Goal: Transaction & Acquisition: Book appointment/travel/reservation

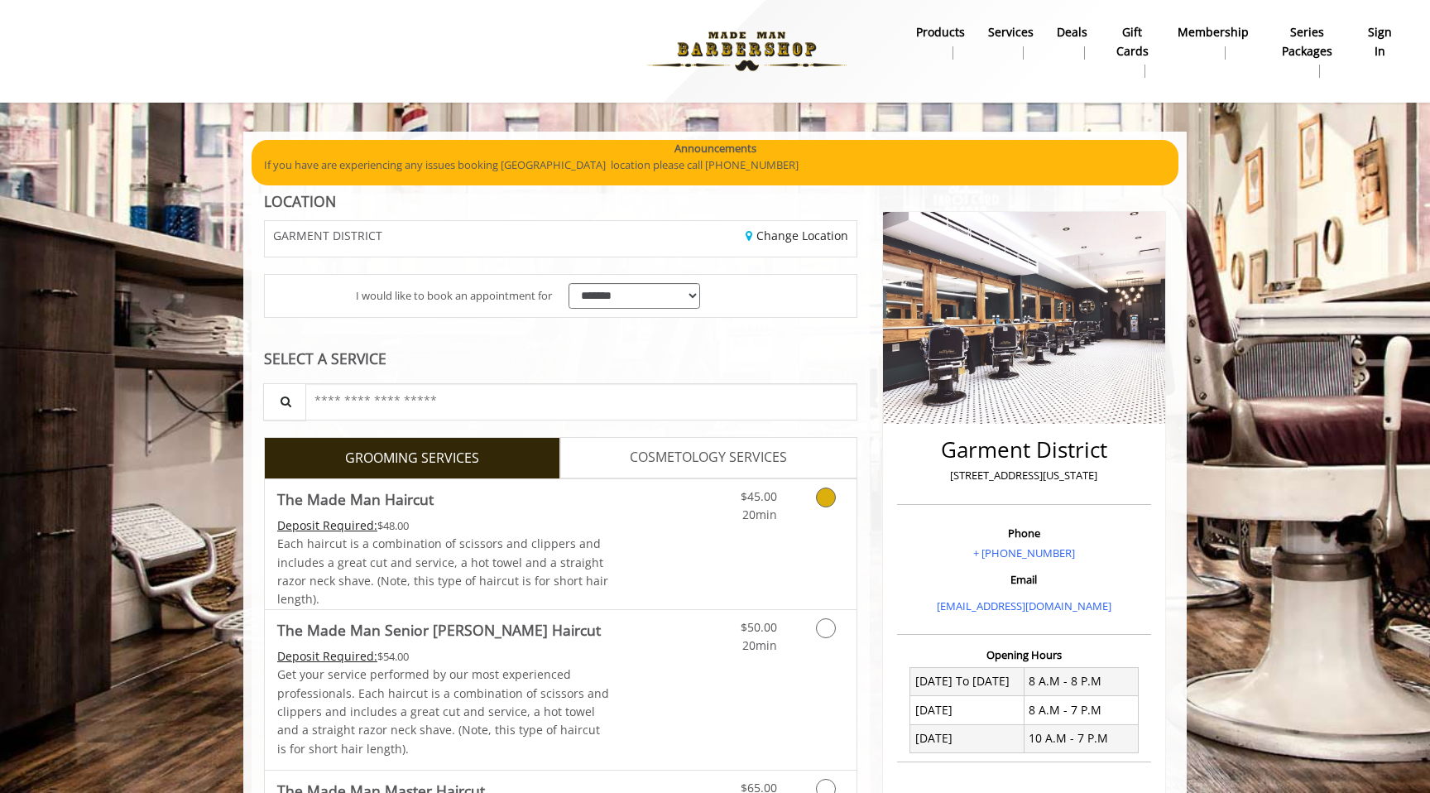
click at [410, 564] on span "Each haircut is a combination of scissors and clippers and includes a great cut…" at bounding box center [442, 570] width 331 height 71
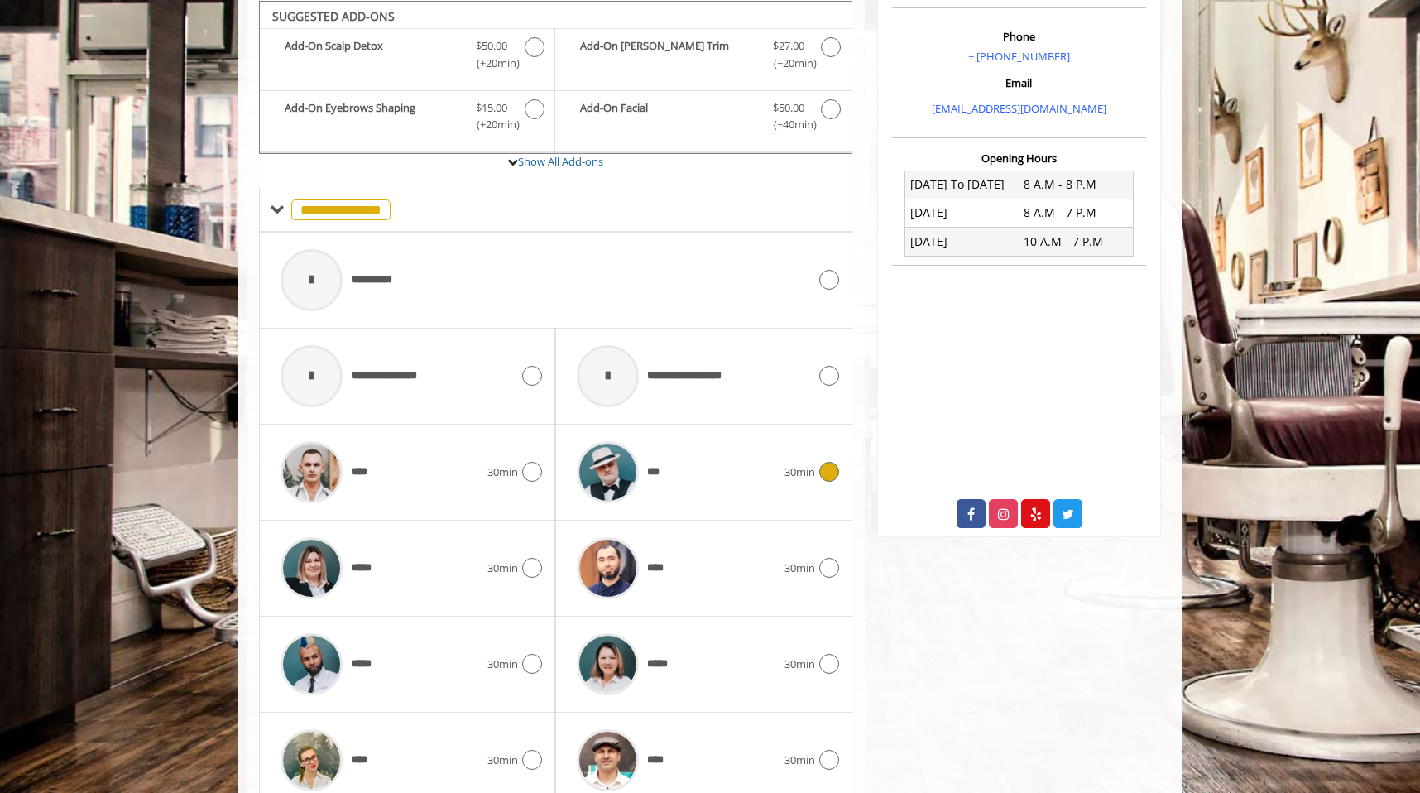
click at [636, 475] on img at bounding box center [608, 472] width 62 height 62
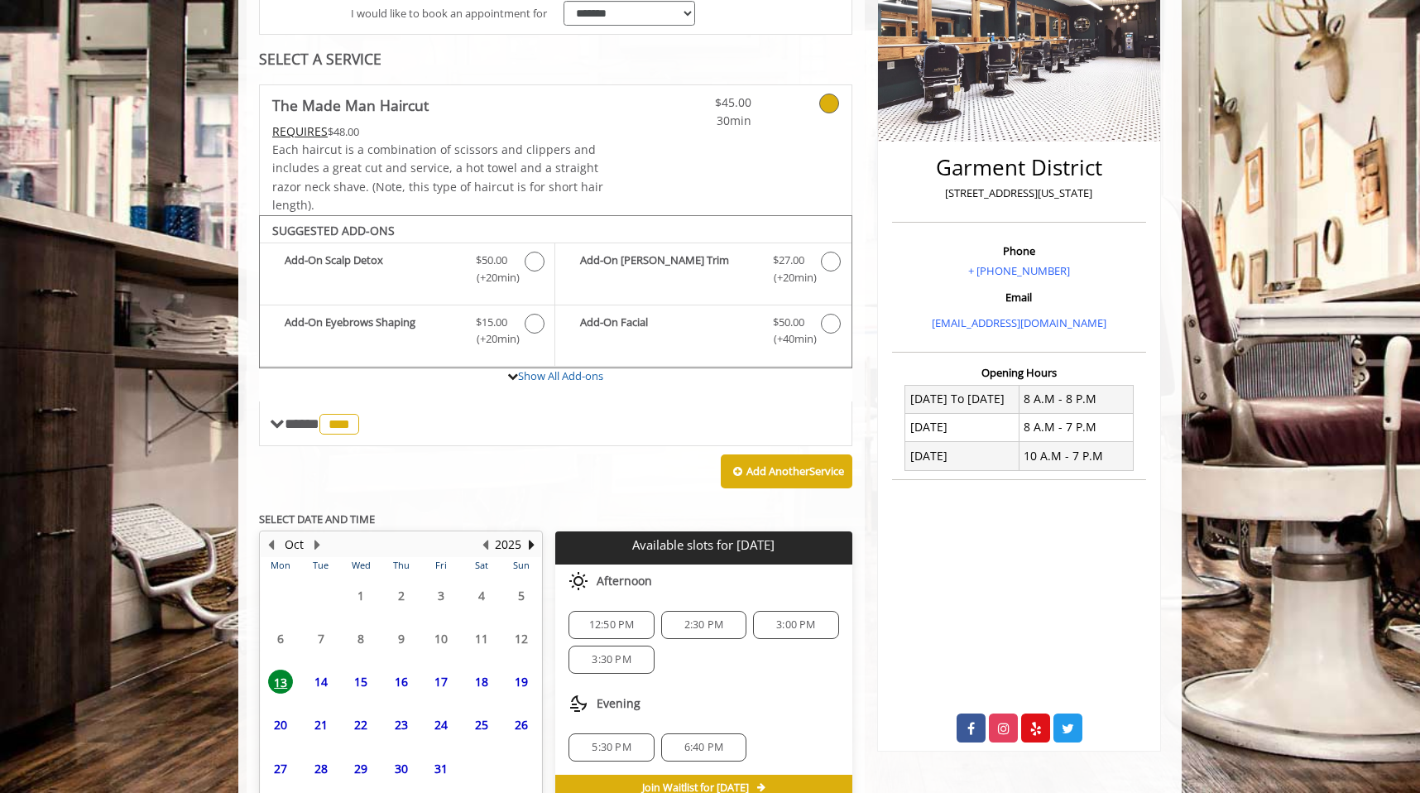
scroll to position [371, 0]
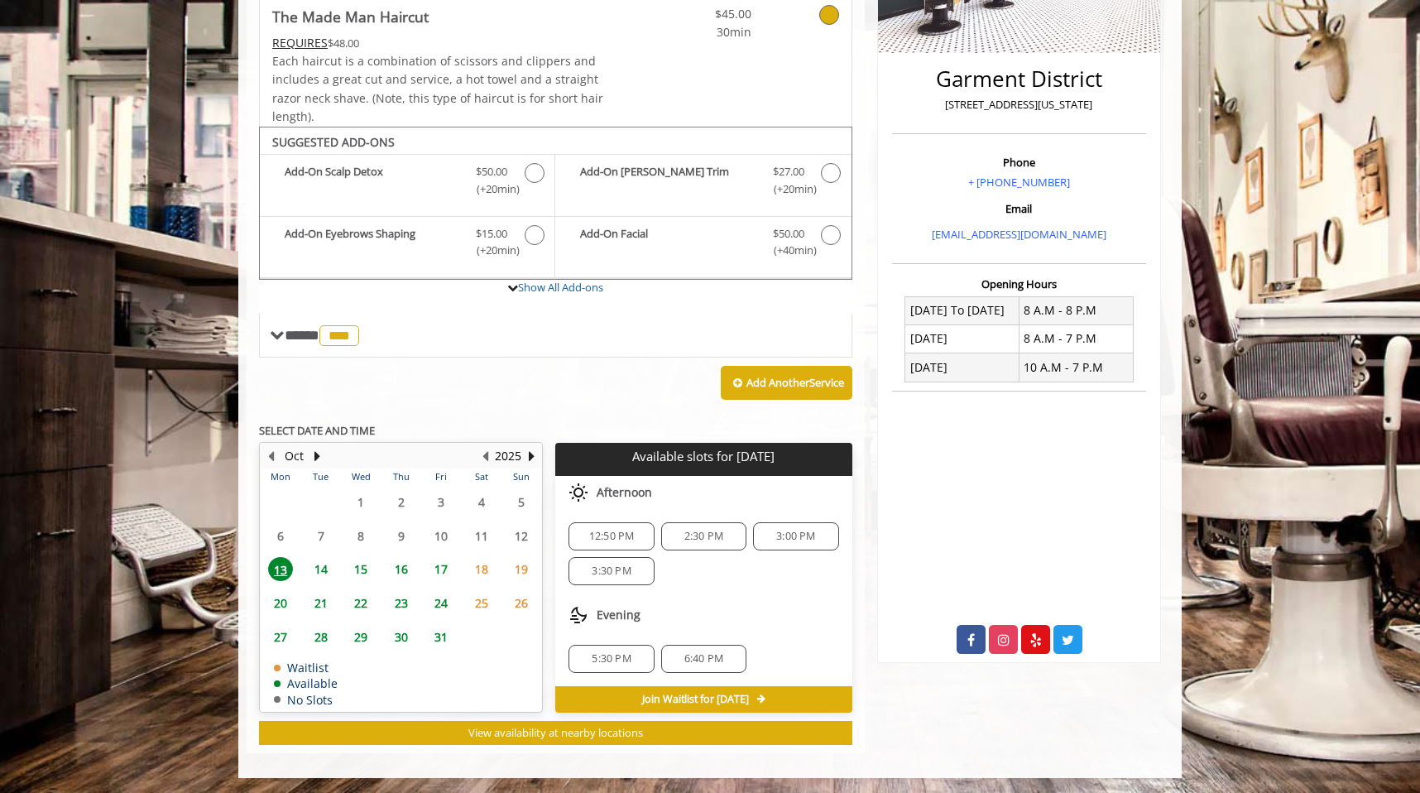
click at [700, 654] on span "6:40 PM" at bounding box center [703, 658] width 39 height 13
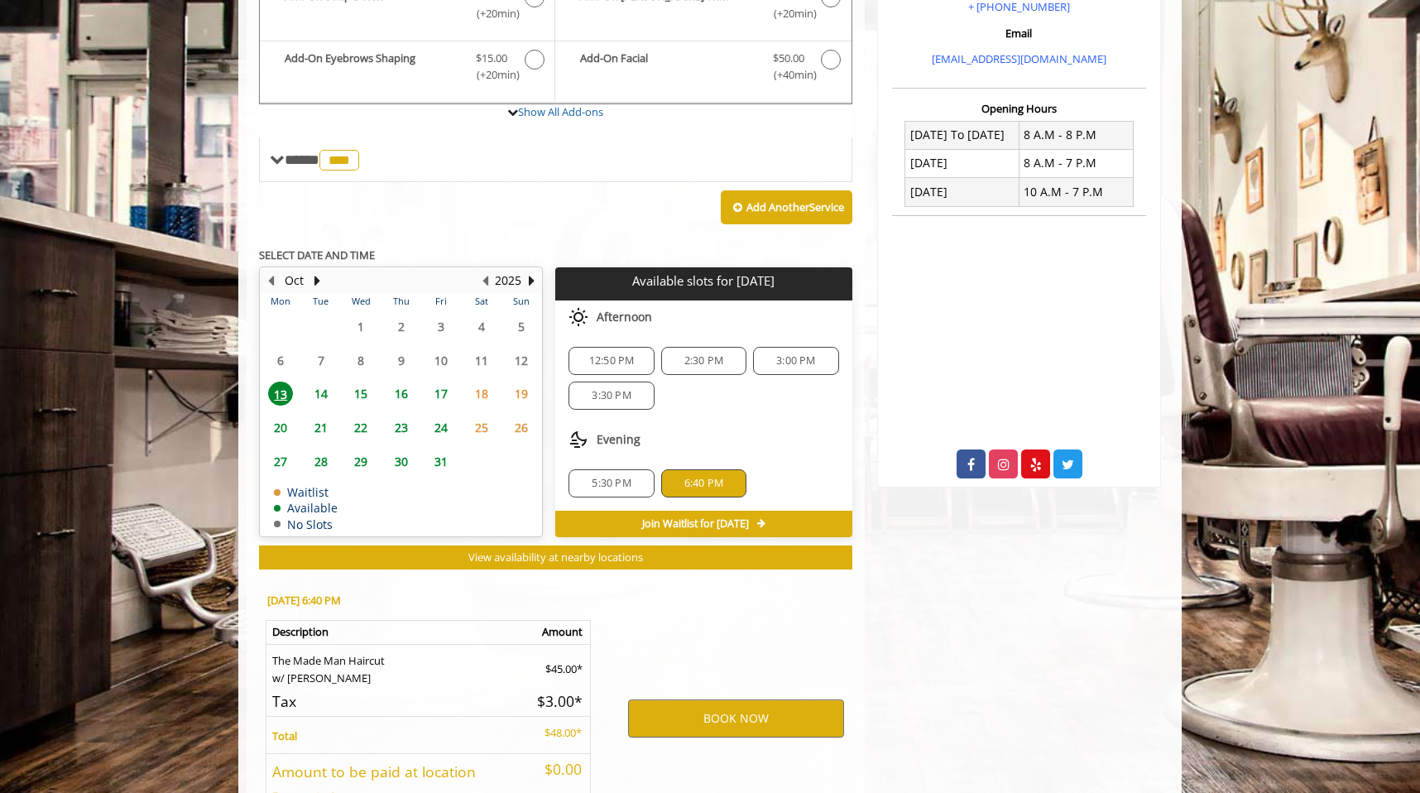
scroll to position [670, 0]
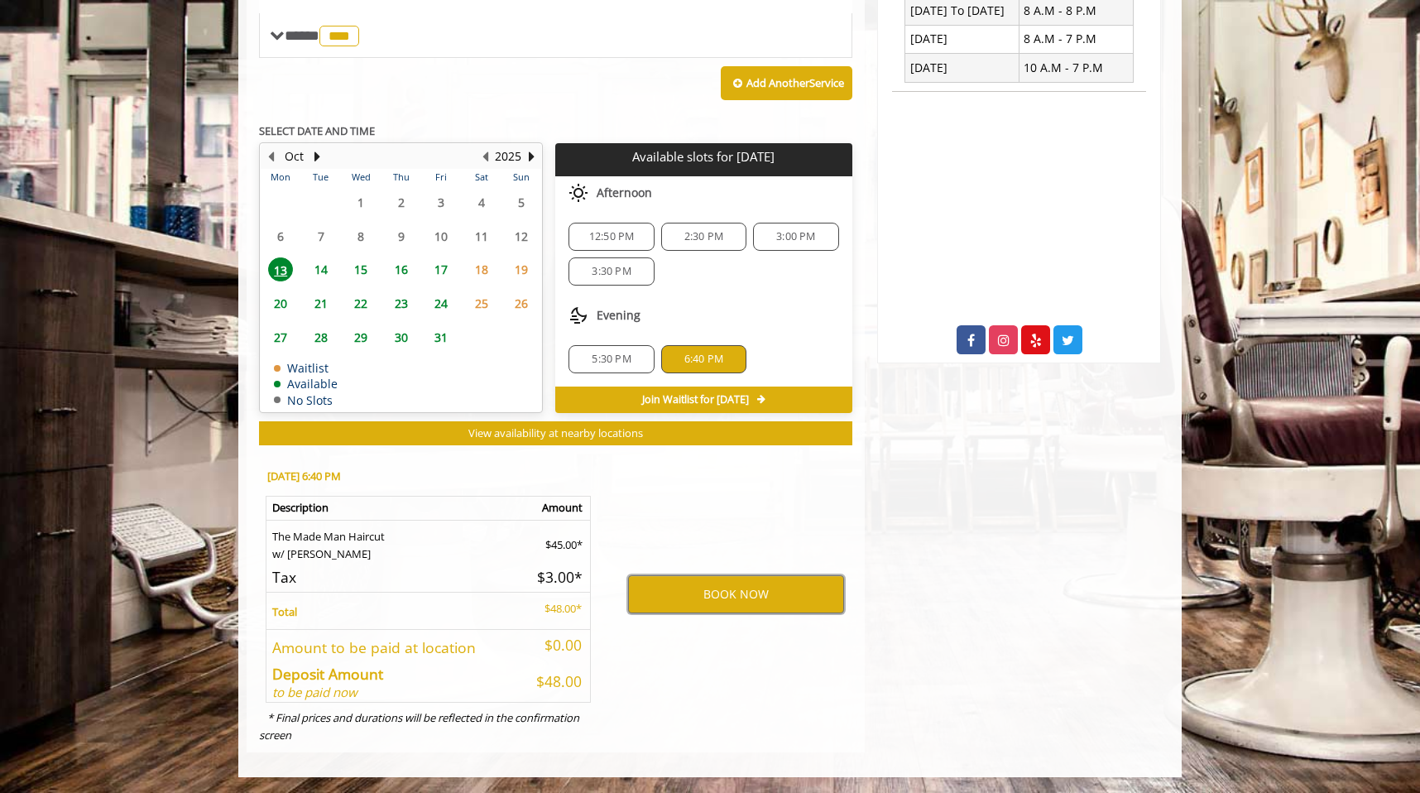
click at [698, 618] on div "BOOK NOW" at bounding box center [736, 595] width 257 height 282
click at [698, 605] on button "BOOK NOW" at bounding box center [736, 594] width 216 height 38
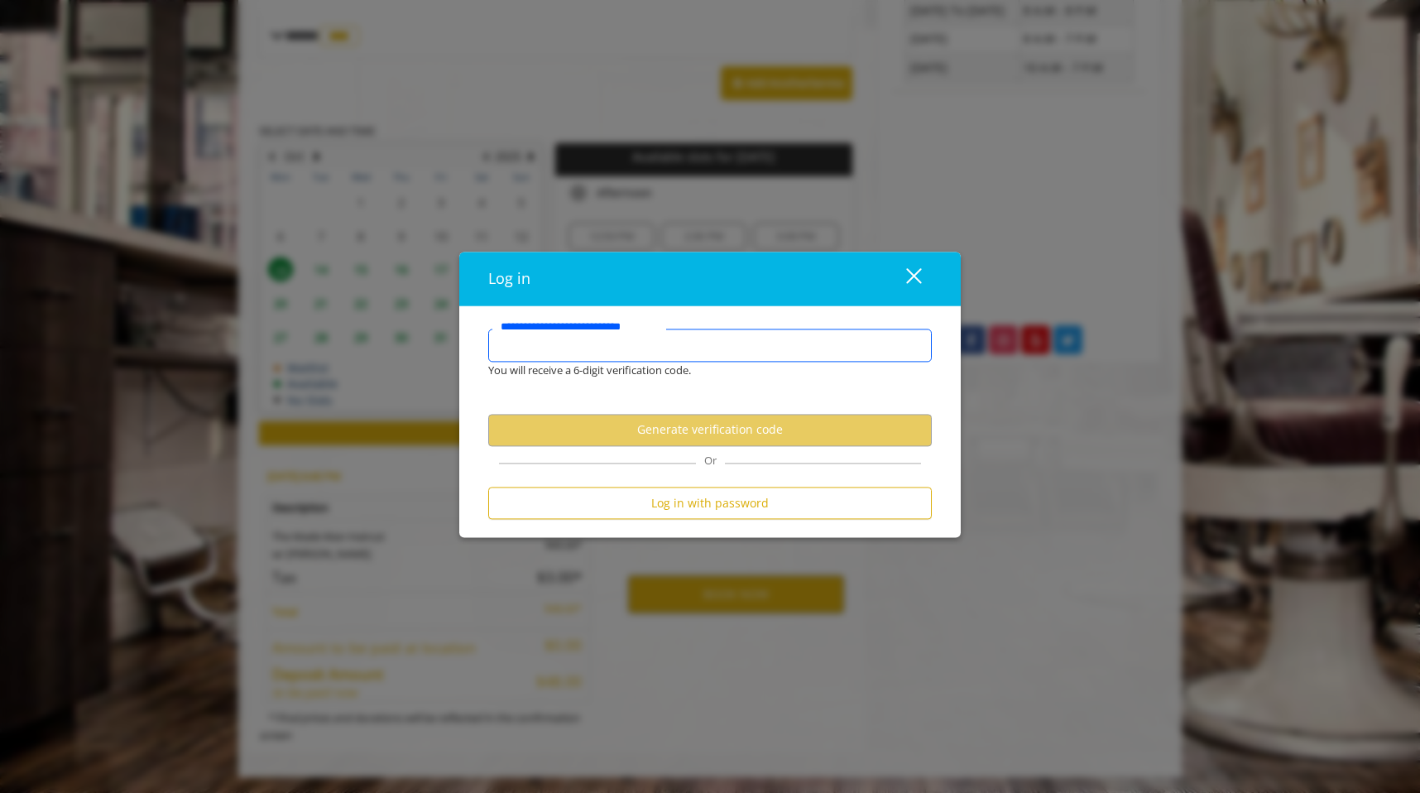
click at [657, 343] on input "**********" at bounding box center [710, 345] width 444 height 33
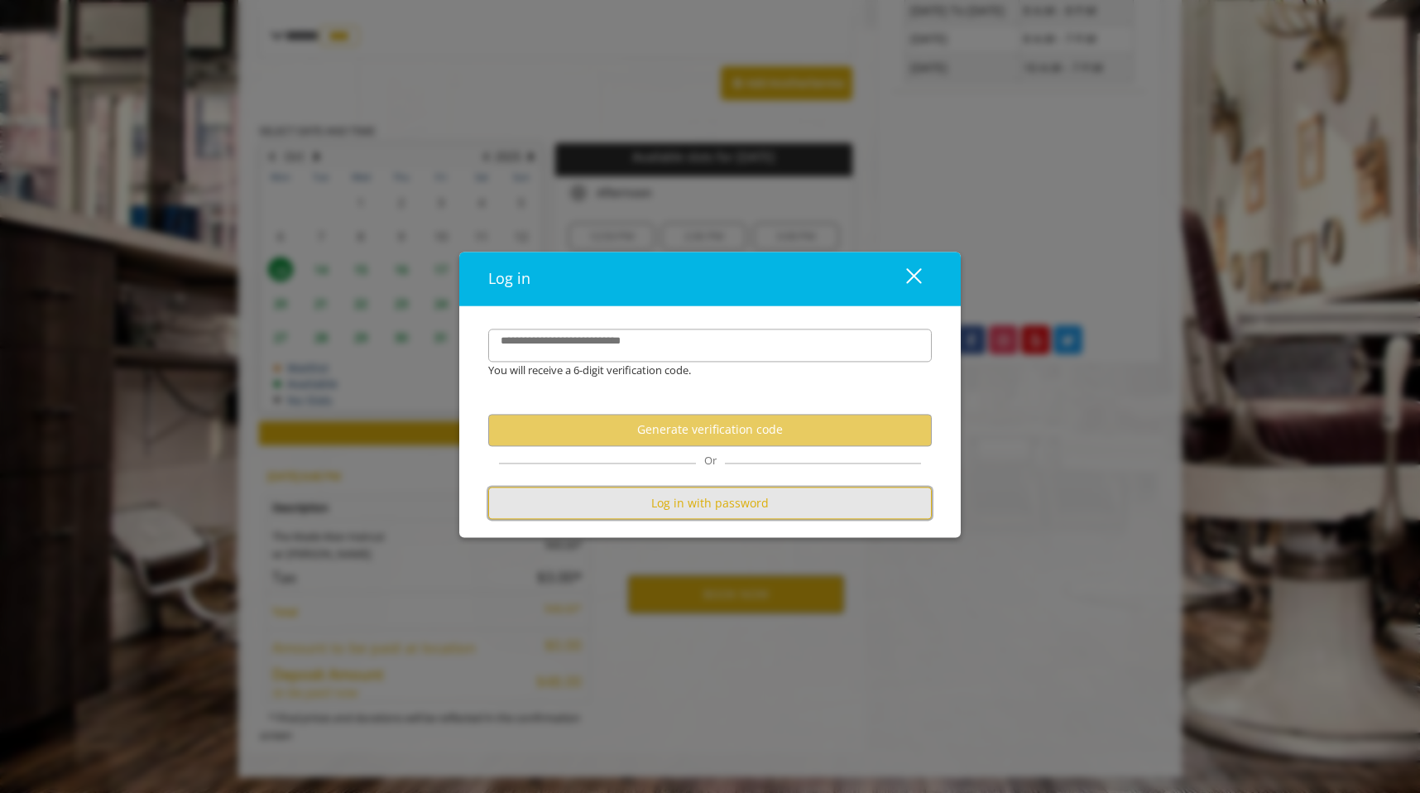
click at [681, 499] on button "Log in with password" at bounding box center [710, 503] width 444 height 32
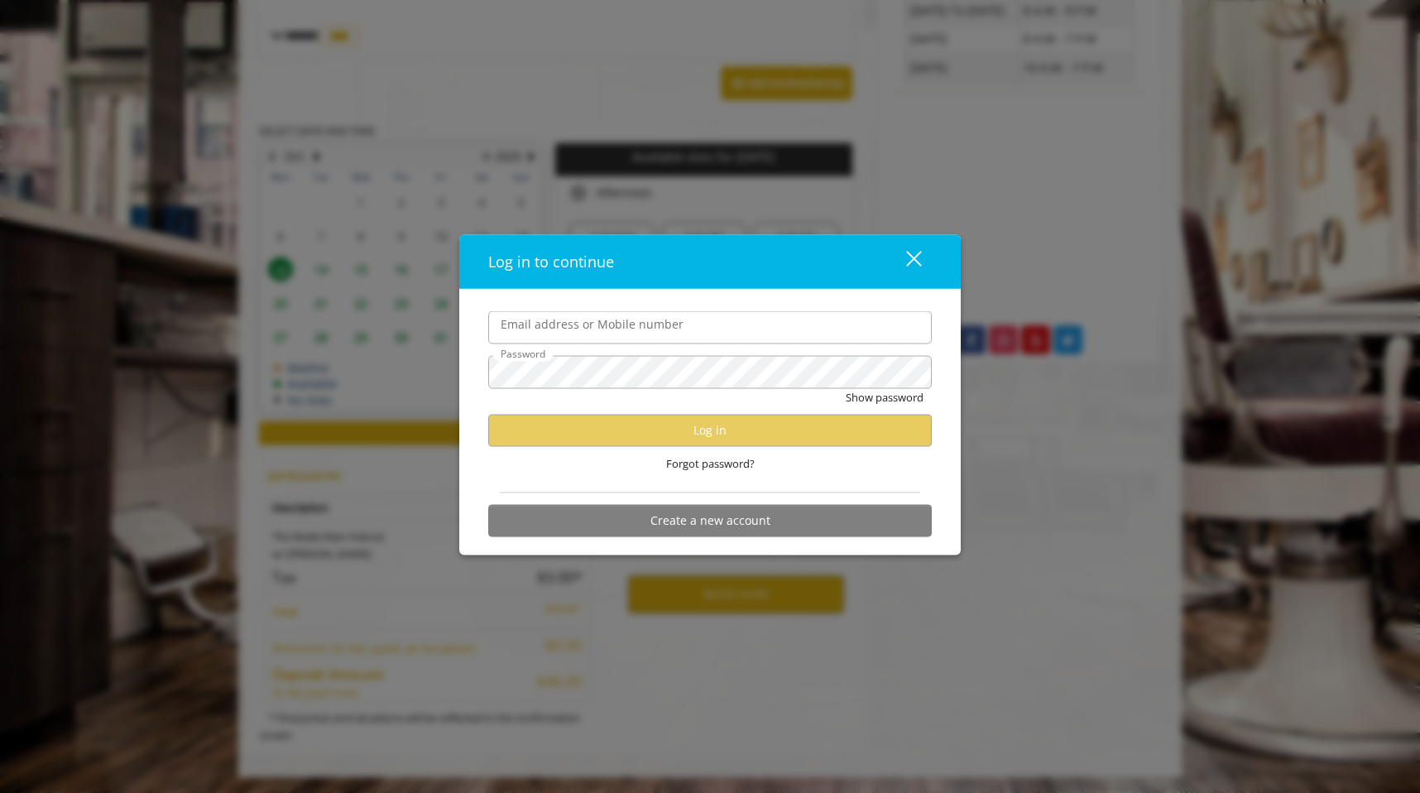
scroll to position [0, 0]
click at [599, 323] on input "Email address or Mobile number" at bounding box center [710, 327] width 444 height 33
click at [612, 315] on label "Email address or Mobile number" at bounding box center [591, 324] width 199 height 18
click at [612, 315] on input "Email address or Mobile number" at bounding box center [710, 327] width 444 height 33
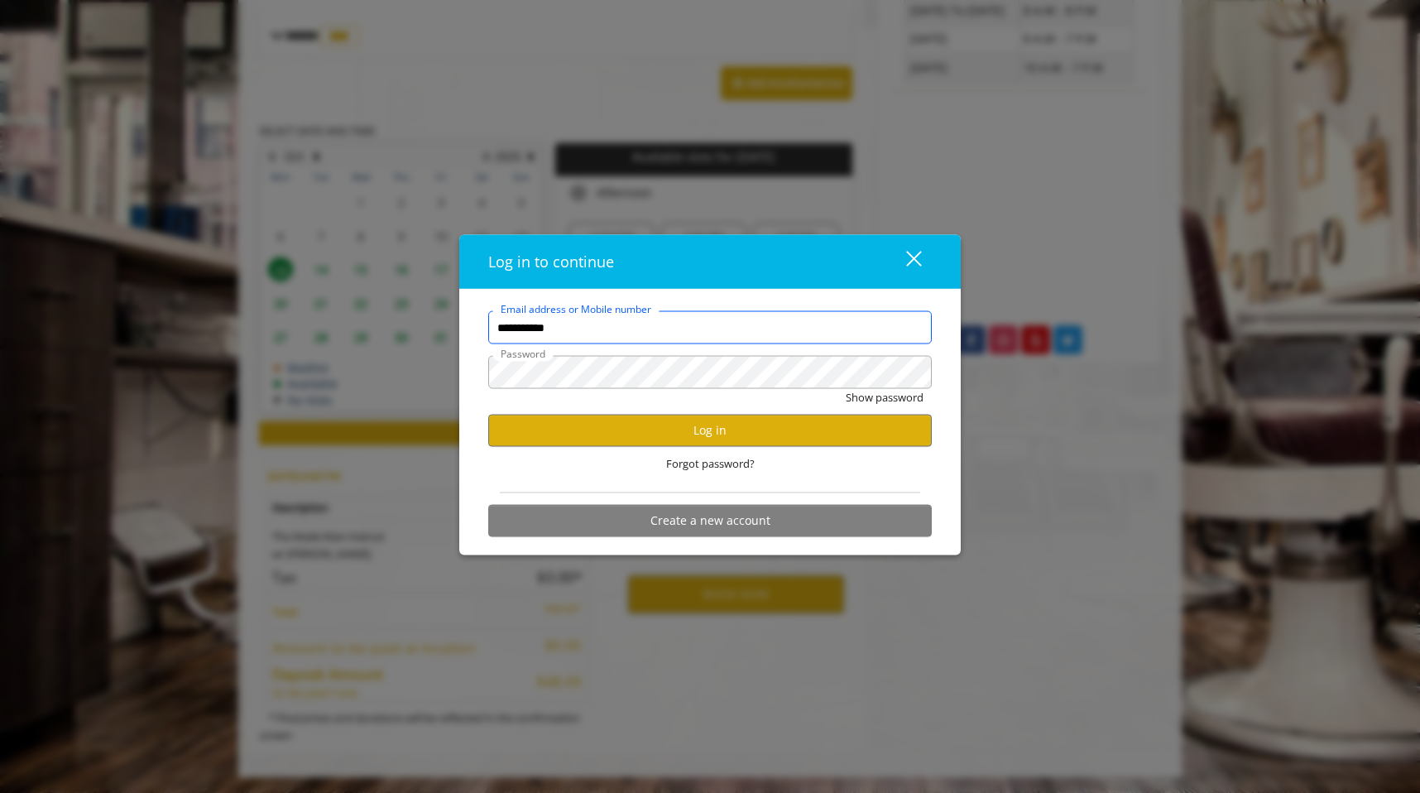
type input "**********"
click at [846, 389] on button "Show password" at bounding box center [885, 397] width 78 height 17
click at [752, 446] on button "Log in" at bounding box center [710, 430] width 444 height 32
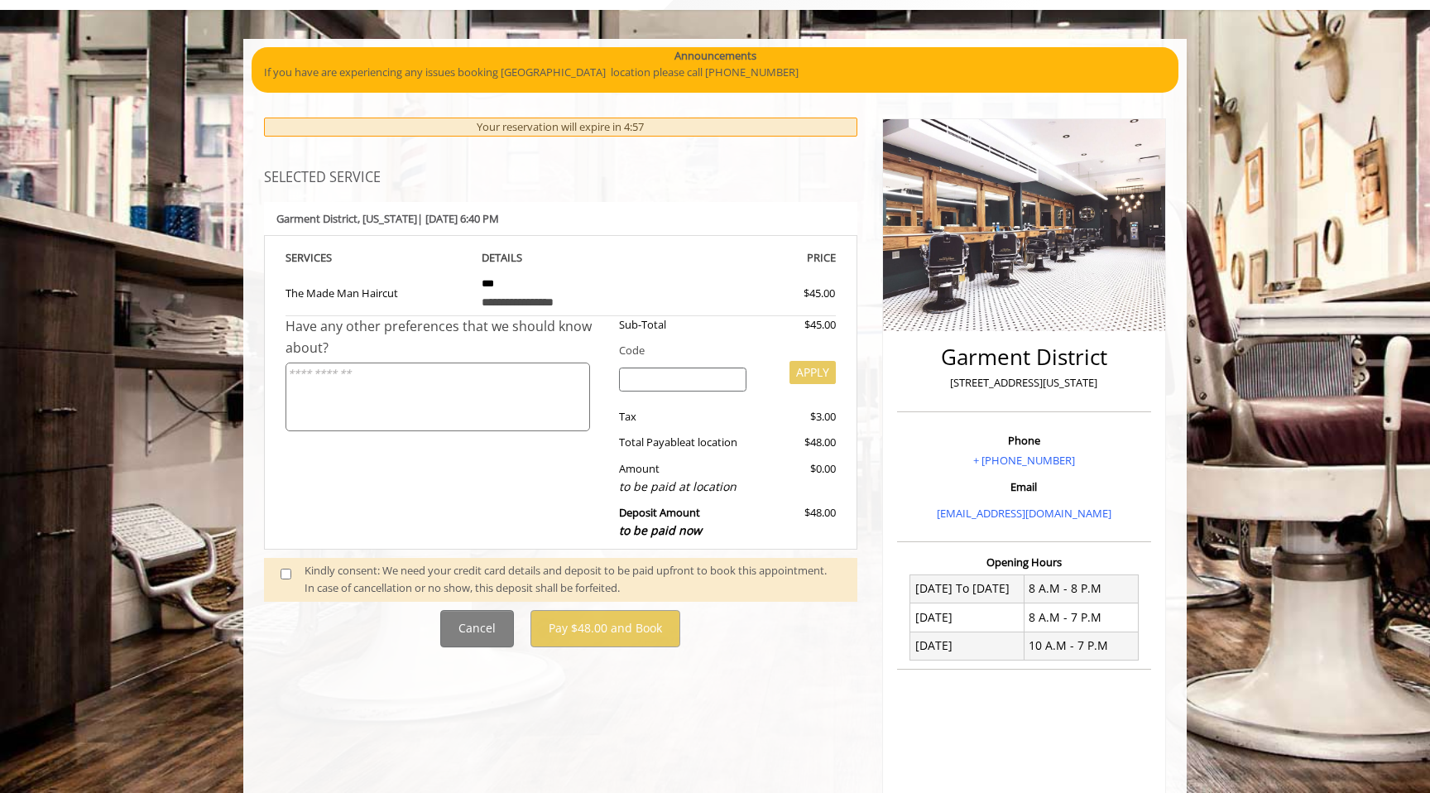
scroll to position [282, 0]
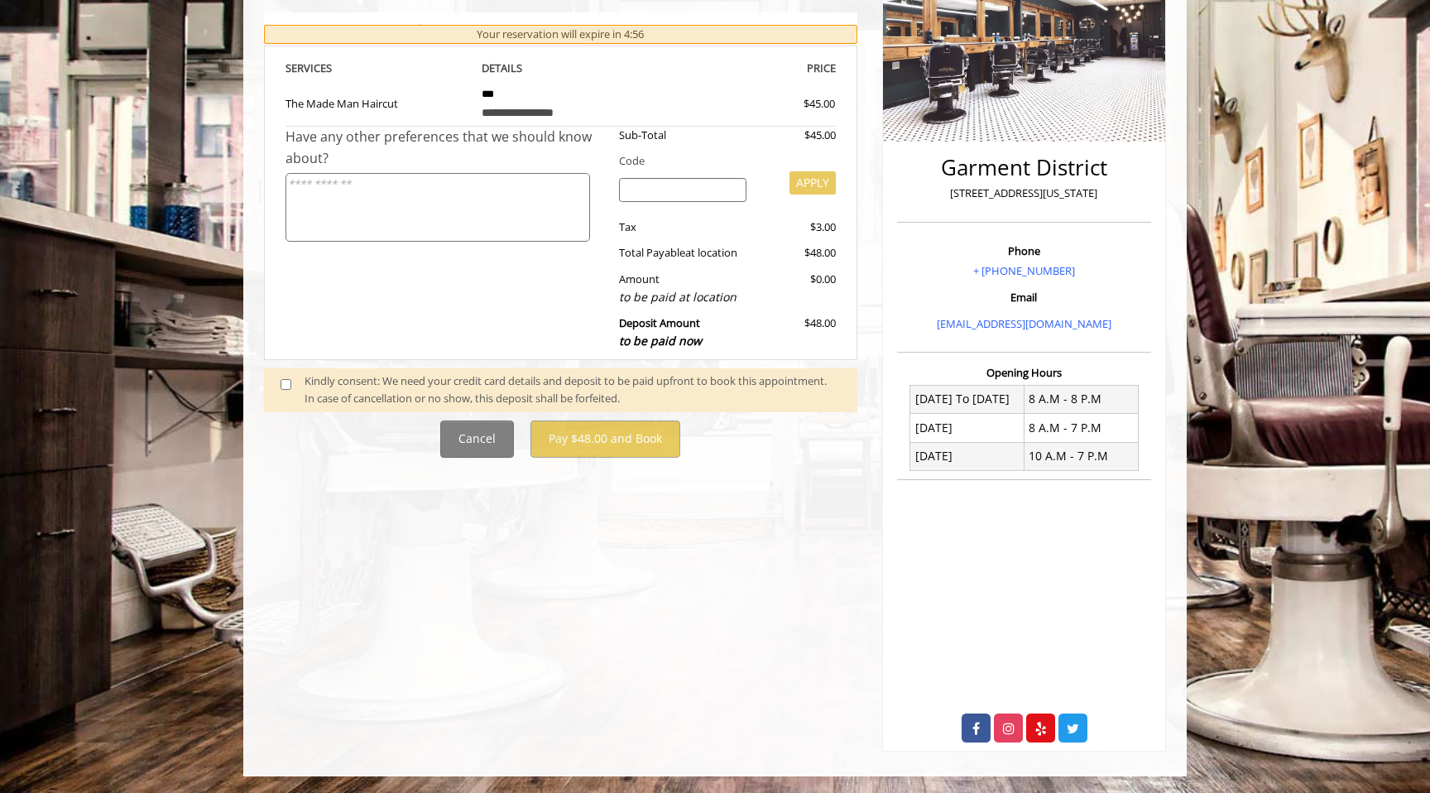
click at [387, 369] on div "Kindly consent: We need your credit card details and deposit to be paid upfront…" at bounding box center [560, 390] width 593 height 44
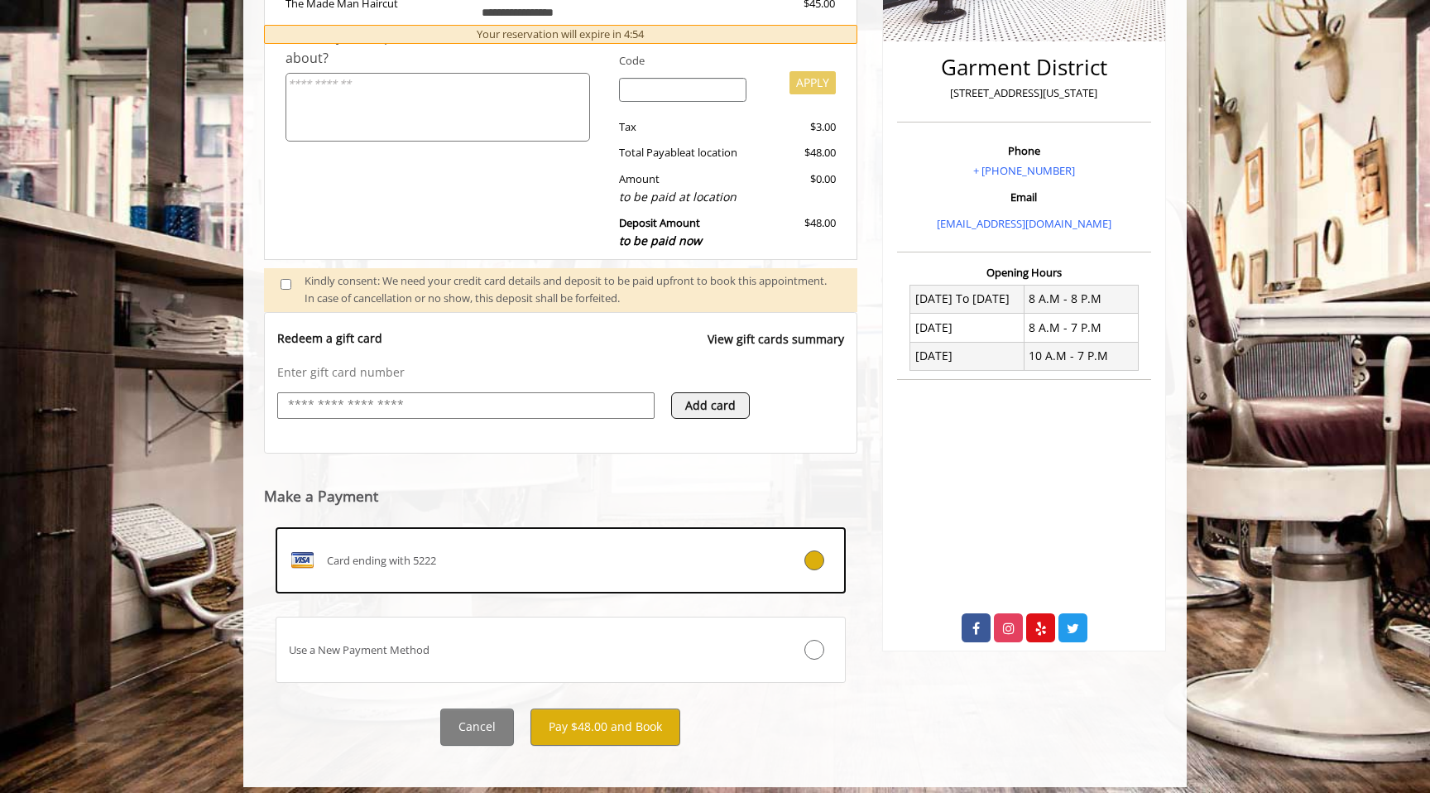
scroll to position [393, 0]
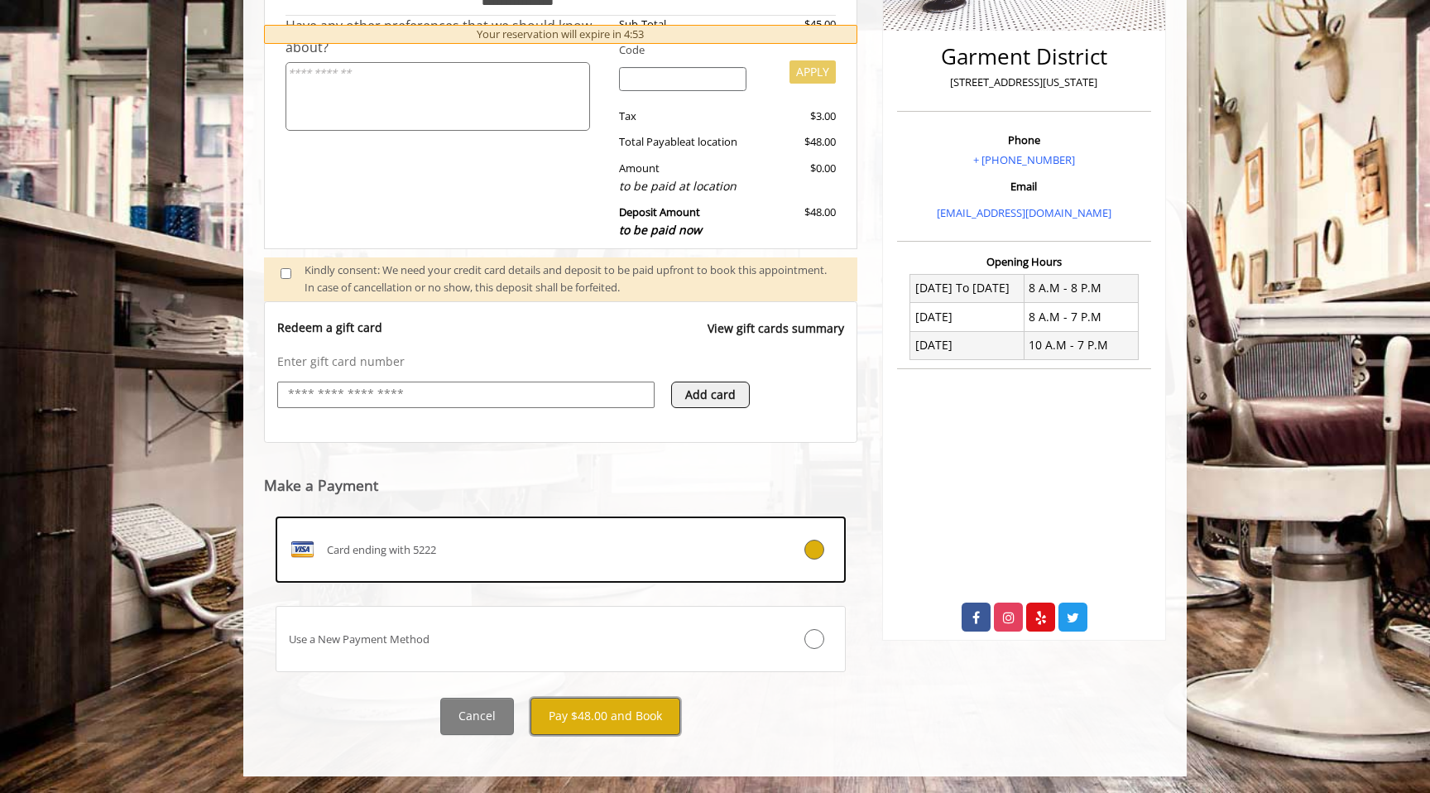
click at [596, 716] on button "Pay $48.00 and Book" at bounding box center [606, 716] width 150 height 37
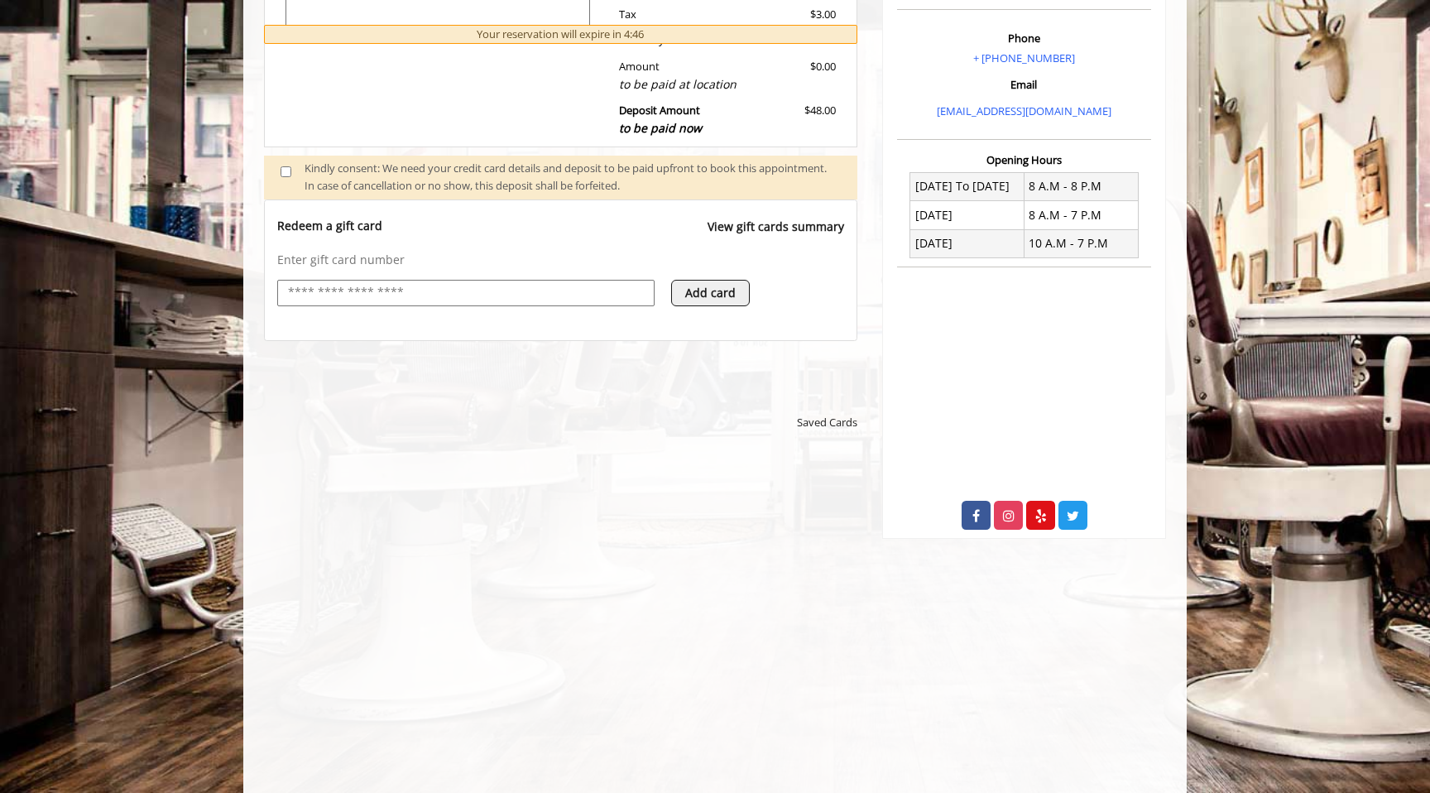
scroll to position [649, 0]
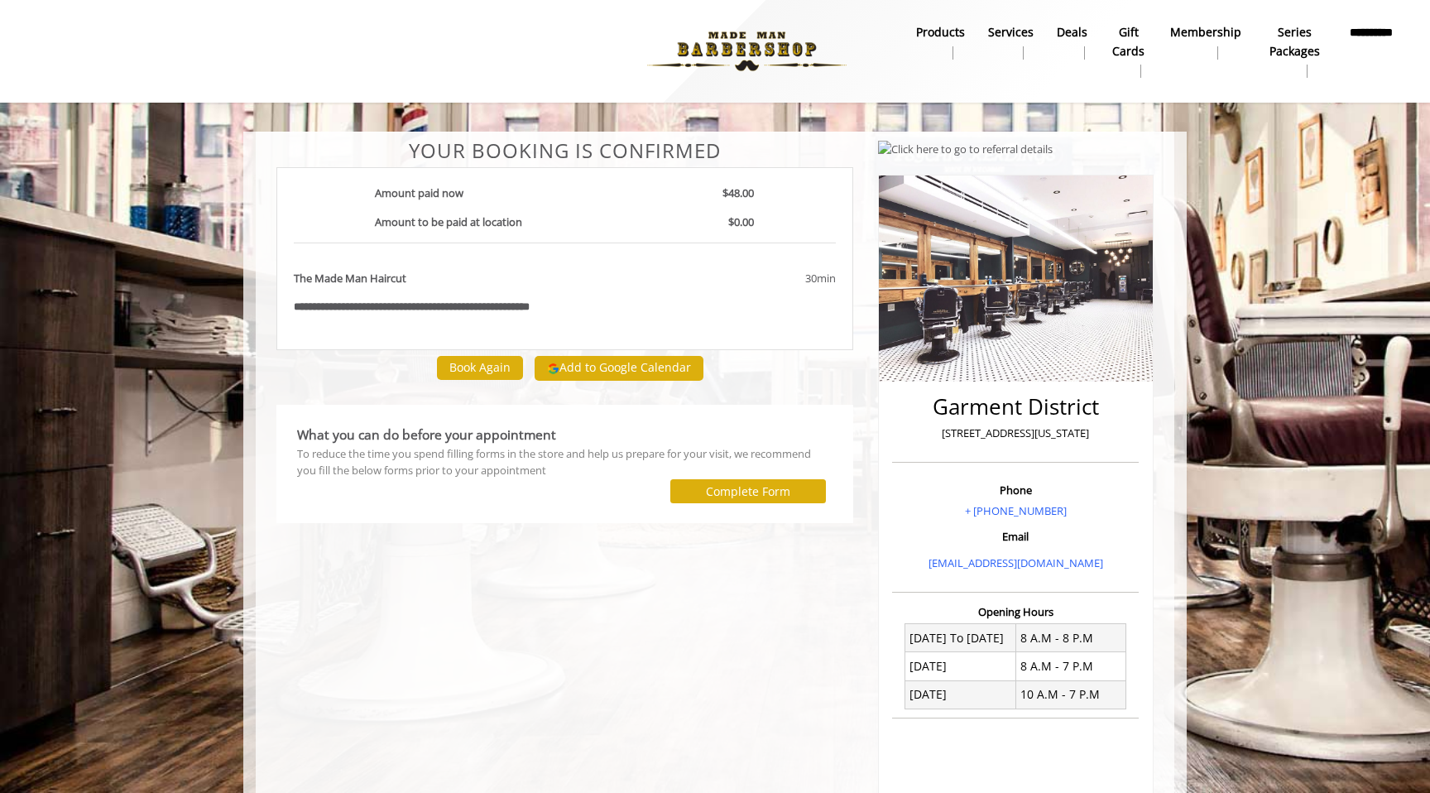
click at [383, 582] on div "**********" at bounding box center [565, 564] width 602 height 849
